Goal: Use online tool/utility: Utilize a website feature to perform a specific function

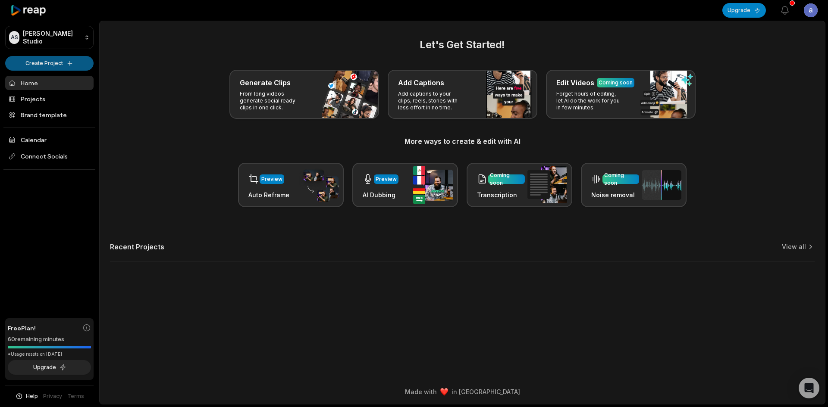
click at [55, 63] on html "AS [PERSON_NAME] Studio Create Project Home Projects Brand template Calendar Co…" at bounding box center [414, 203] width 828 height 407
click at [53, 78] on link "Create Clips" at bounding box center [49, 81] width 84 height 14
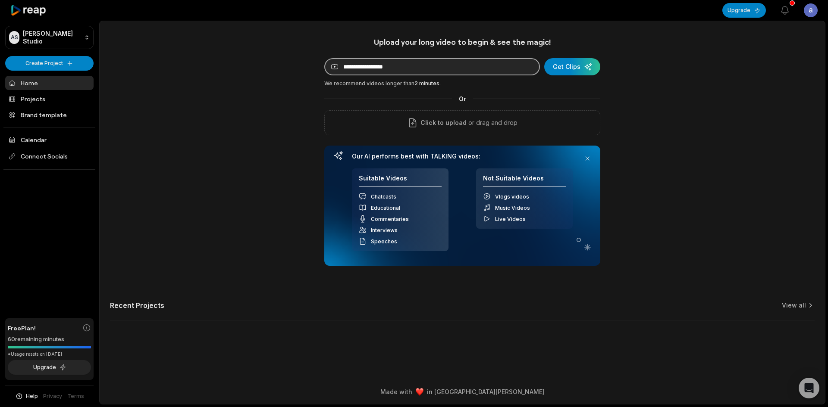
paste input "**********"
type input "**********"
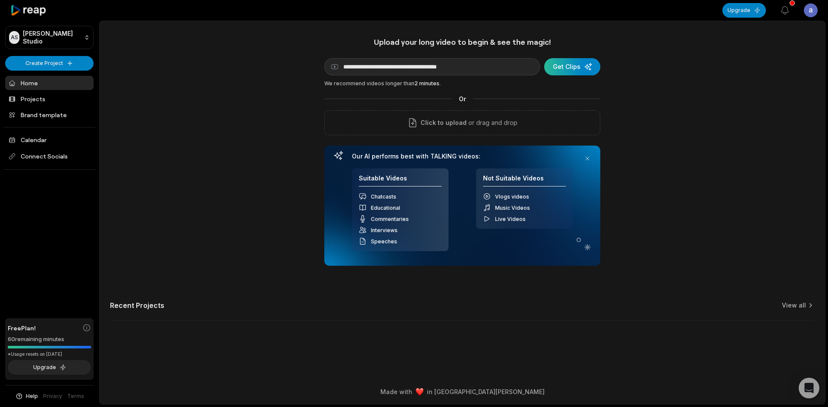
click at [575, 69] on div "submit" at bounding box center [572, 66] width 56 height 17
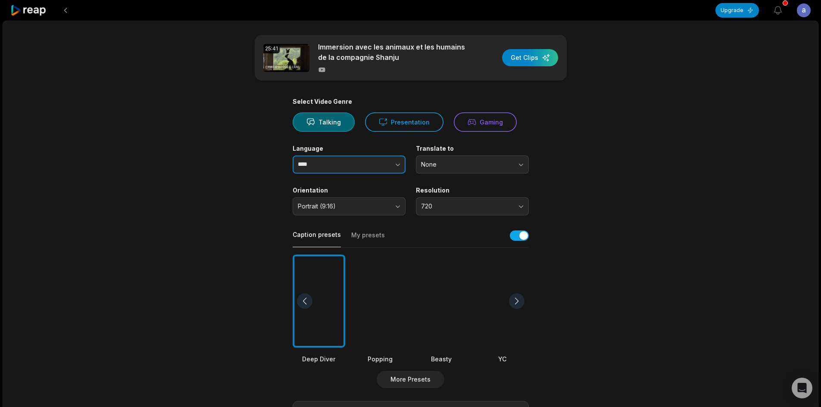
click at [371, 159] on button "button" at bounding box center [380, 165] width 49 height 18
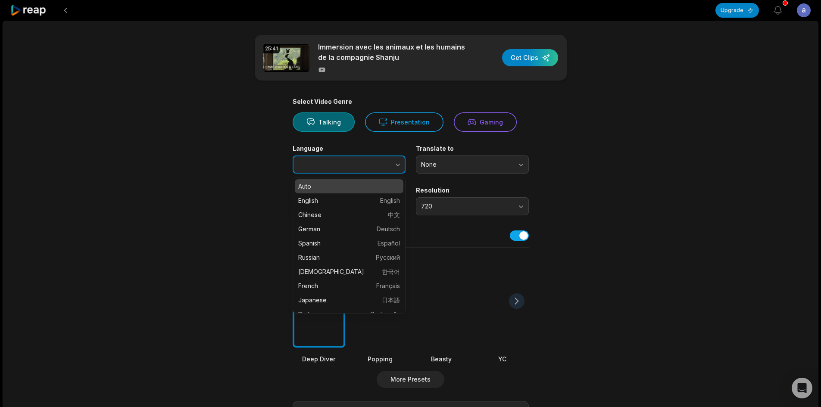
type input "****"
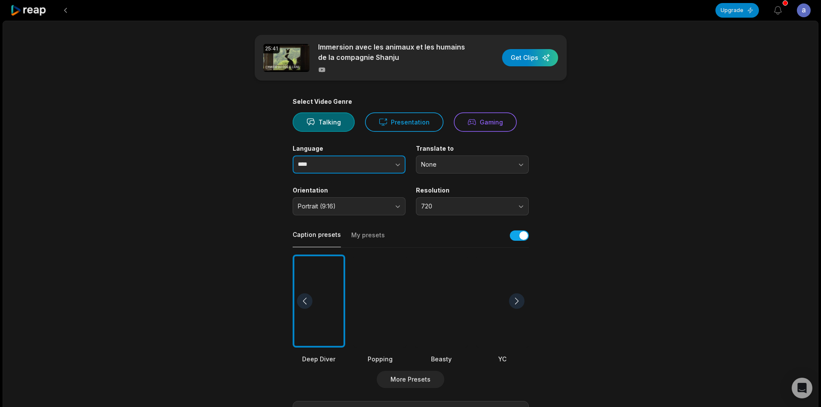
click at [390, 167] on button "button" at bounding box center [380, 165] width 49 height 18
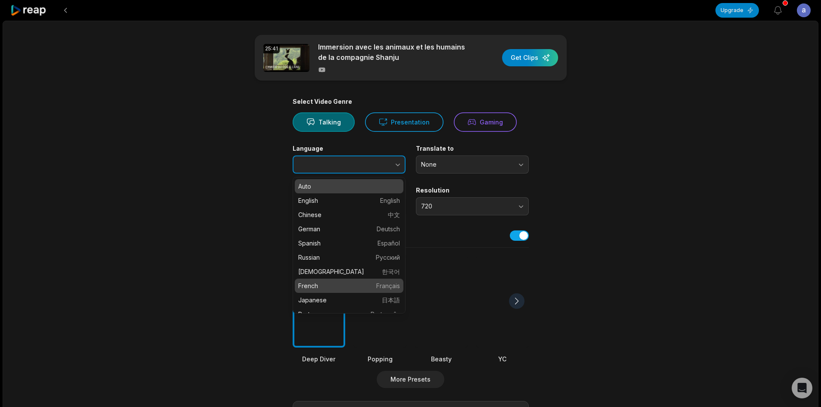
type input "******"
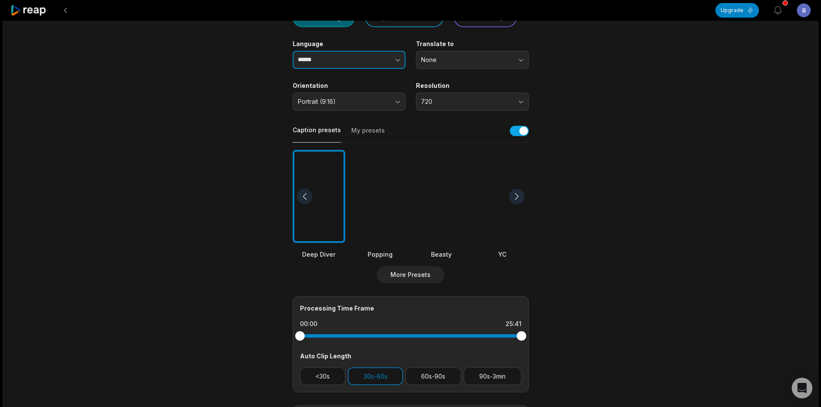
scroll to position [129, 0]
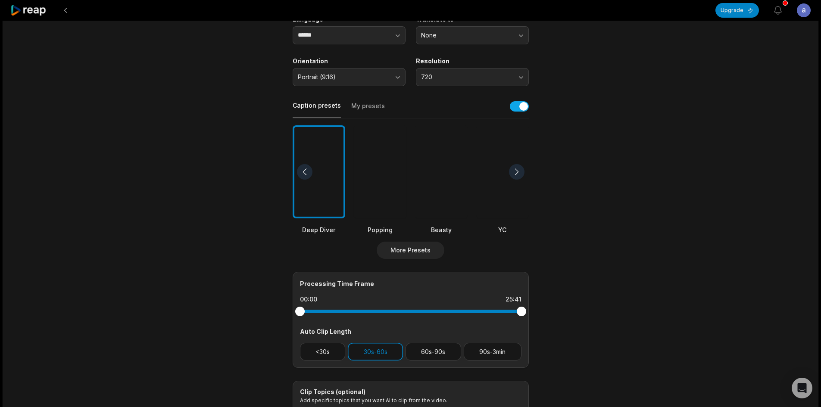
click at [518, 174] on div at bounding box center [517, 172] width 16 height 16
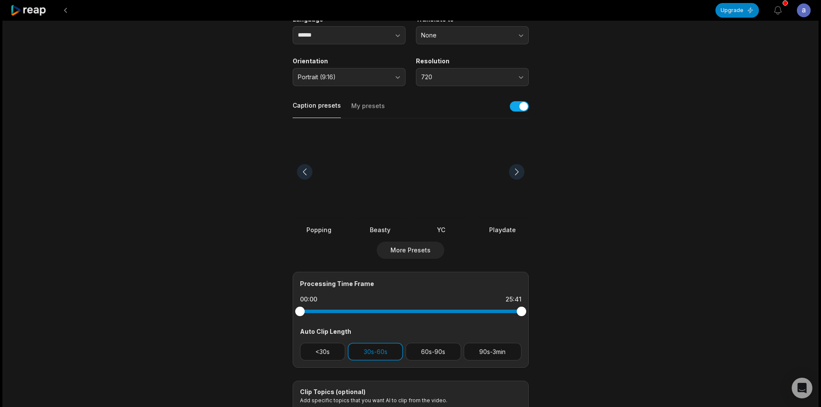
click at [518, 174] on div at bounding box center [517, 172] width 16 height 16
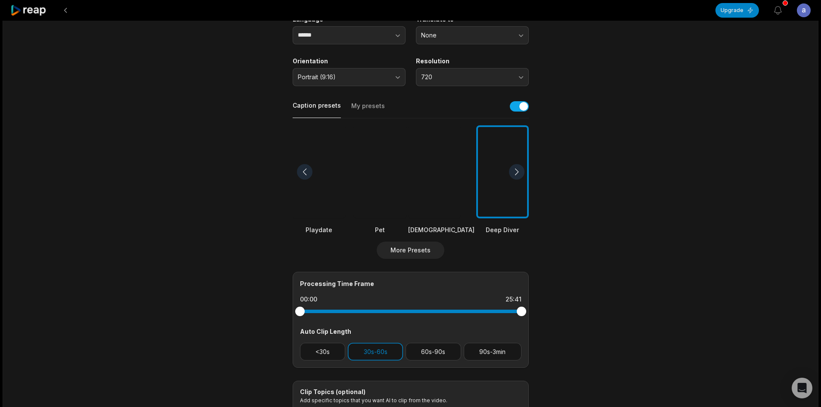
click at [518, 174] on div at bounding box center [517, 172] width 16 height 16
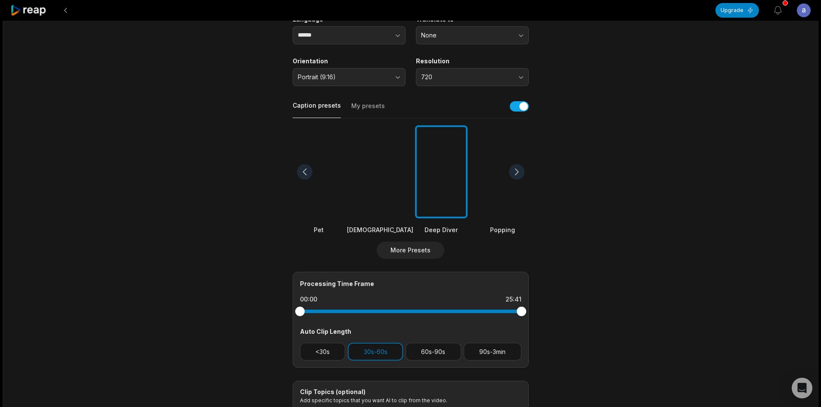
click at [518, 174] on div at bounding box center [517, 172] width 16 height 16
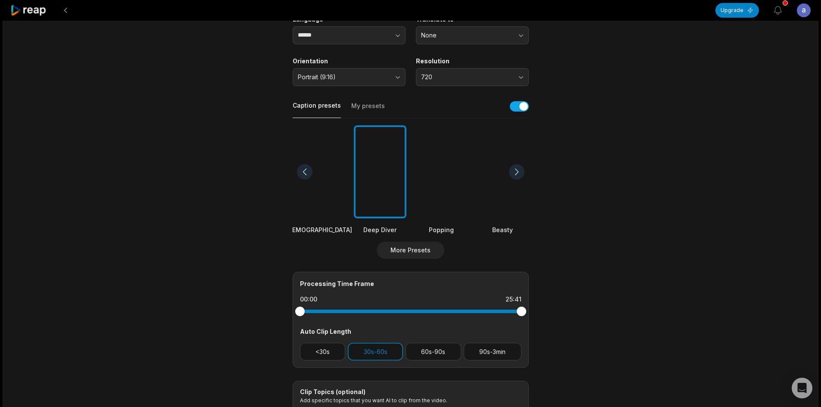
click at [518, 174] on div at bounding box center [517, 172] width 16 height 16
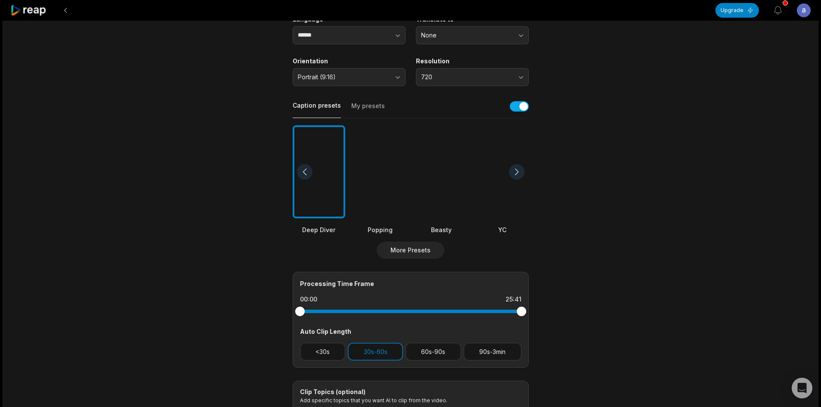
click at [518, 174] on div at bounding box center [517, 172] width 16 height 16
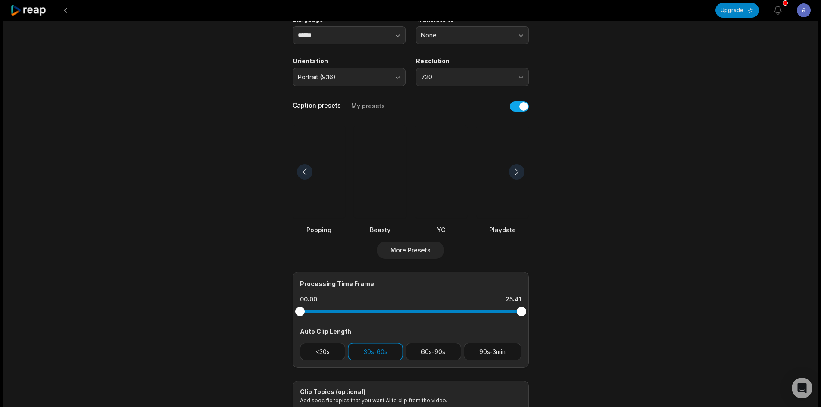
click at [518, 174] on div at bounding box center [517, 172] width 16 height 16
click at [520, 174] on div at bounding box center [517, 172] width 16 height 16
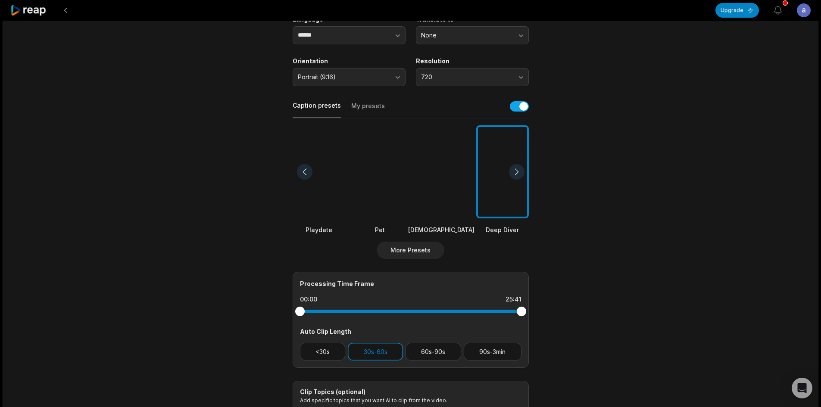
click at [520, 174] on div at bounding box center [517, 172] width 16 height 16
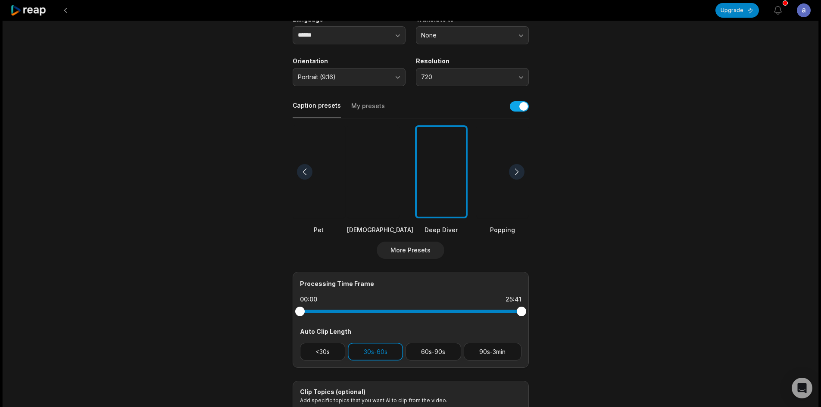
click at [520, 174] on div at bounding box center [517, 172] width 16 height 16
click at [371, 210] on div at bounding box center [380, 172] width 66 height 94
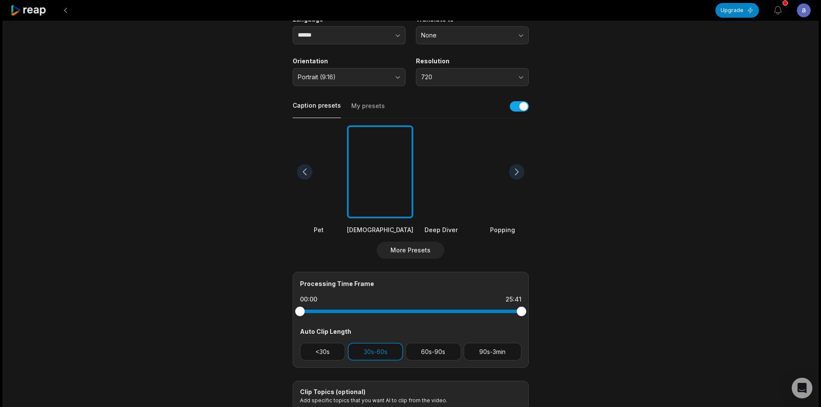
click at [315, 203] on div at bounding box center [319, 172] width 53 height 94
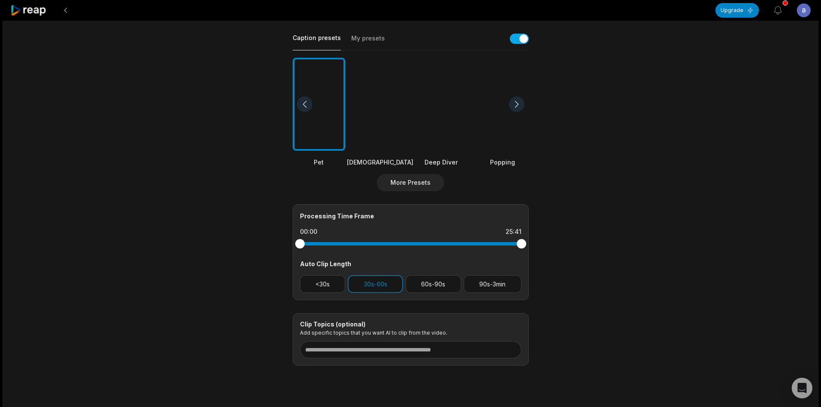
scroll to position [216, 0]
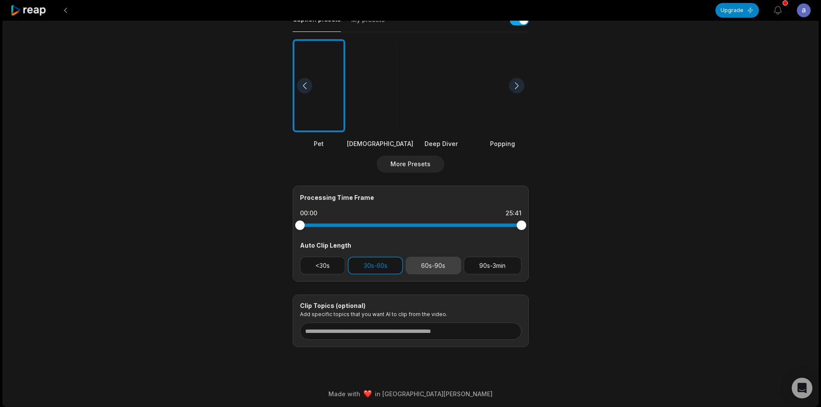
click at [449, 272] on button "60s-90s" at bounding box center [434, 266] width 56 height 18
click at [378, 272] on button "30s-60s" at bounding box center [375, 266] width 55 height 18
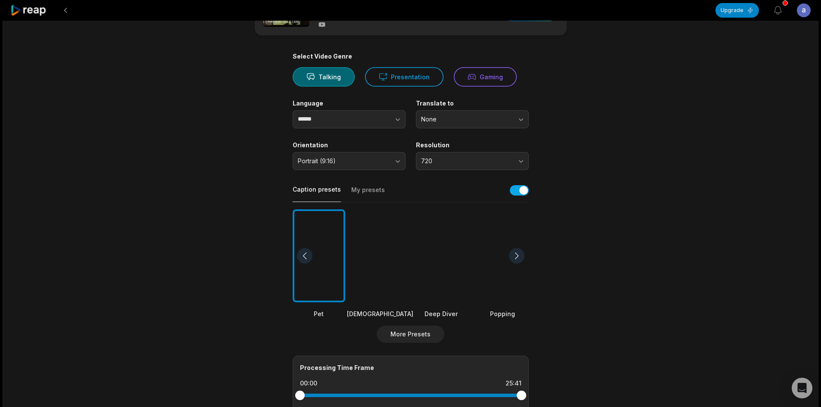
scroll to position [0, 0]
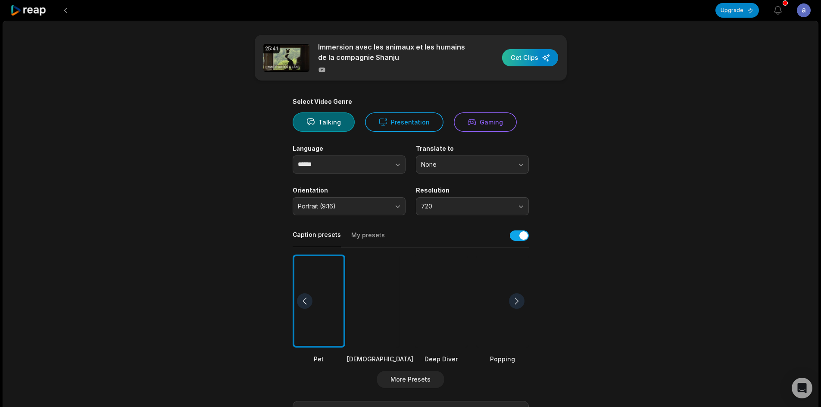
click at [524, 60] on div "button" at bounding box center [530, 57] width 56 height 17
